Goal: Find contact information: Find contact information

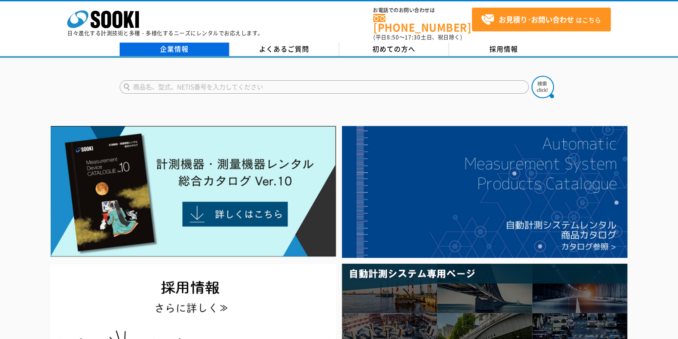
click at [184, 46] on link "企業情報" at bounding box center [175, 49] width 110 height 13
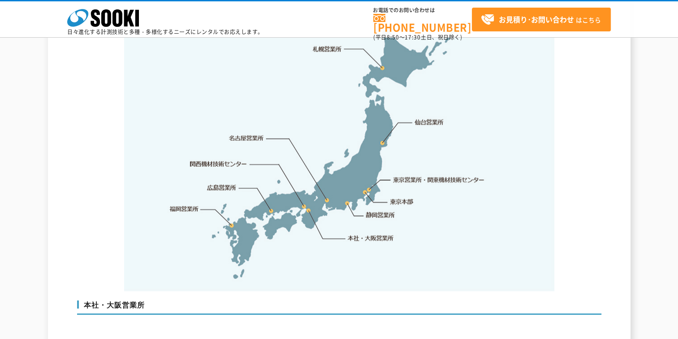
scroll to position [1895, 0]
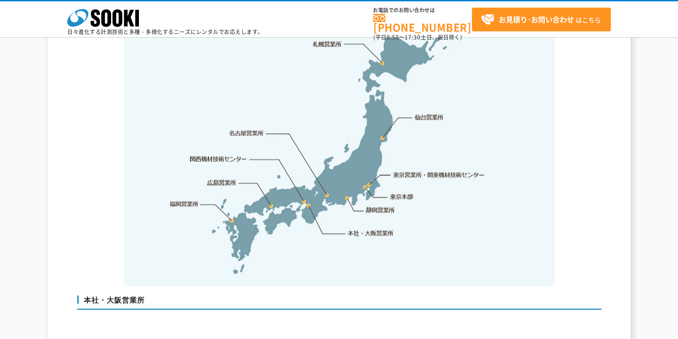
click at [207, 155] on link "関西機材技術センター" at bounding box center [218, 159] width 57 height 9
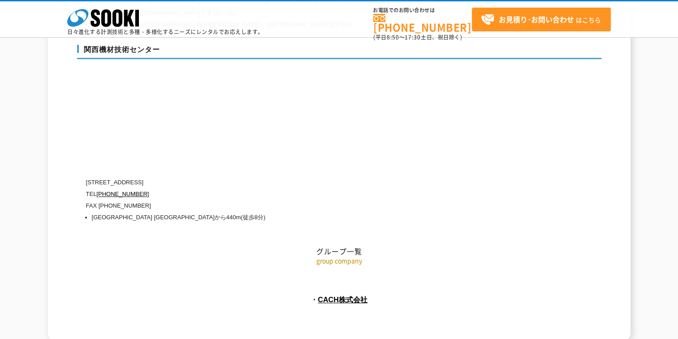
scroll to position [4044, 0]
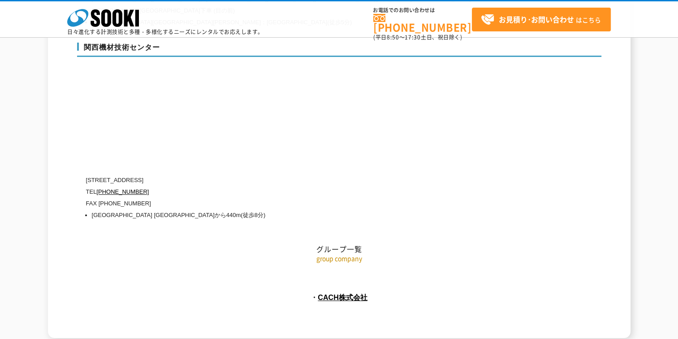
drag, startPoint x: 125, startPoint y: 145, endPoint x: 202, endPoint y: 146, distance: 77.1
click at [202, 174] on p "〒660-0083 兵庫県尼崎市道意町5-40-1" at bounding box center [301, 180] width 430 height 12
copy p "兵庫県尼崎市道意町5-40-1"
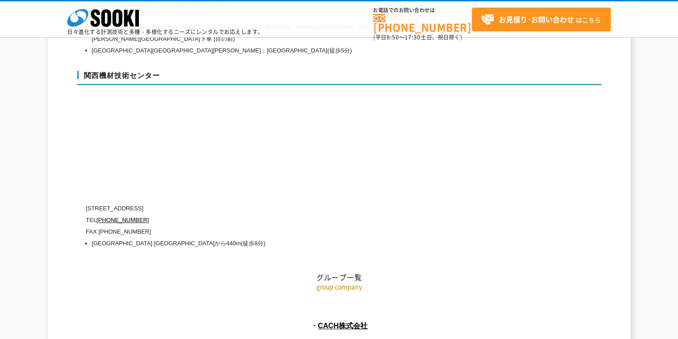
scroll to position [3999, 0]
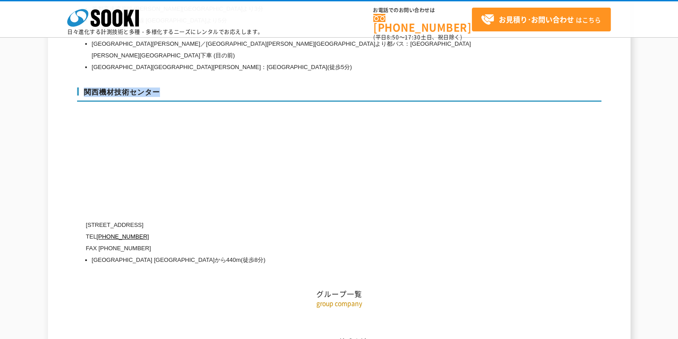
drag, startPoint x: 84, startPoint y: 59, endPoint x: 157, endPoint y: 59, distance: 73.0
click at [157, 87] on h3 "関西機材技術センター" at bounding box center [339, 94] width 524 height 14
copy h3 "関西機材技術センター"
drag, startPoint x: 93, startPoint y: 190, endPoint x: 123, endPoint y: 190, distance: 30.0
click at [123, 219] on p "〒660-0083 兵庫県尼崎市道意町5-40-1" at bounding box center [301, 225] width 430 height 12
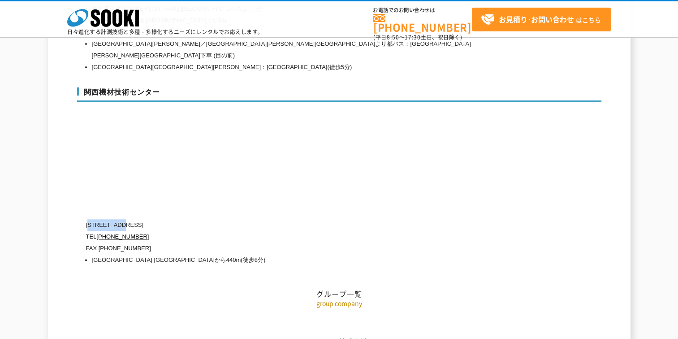
copy p "660-0083"
